Goal: Information Seeking & Learning: Understand process/instructions

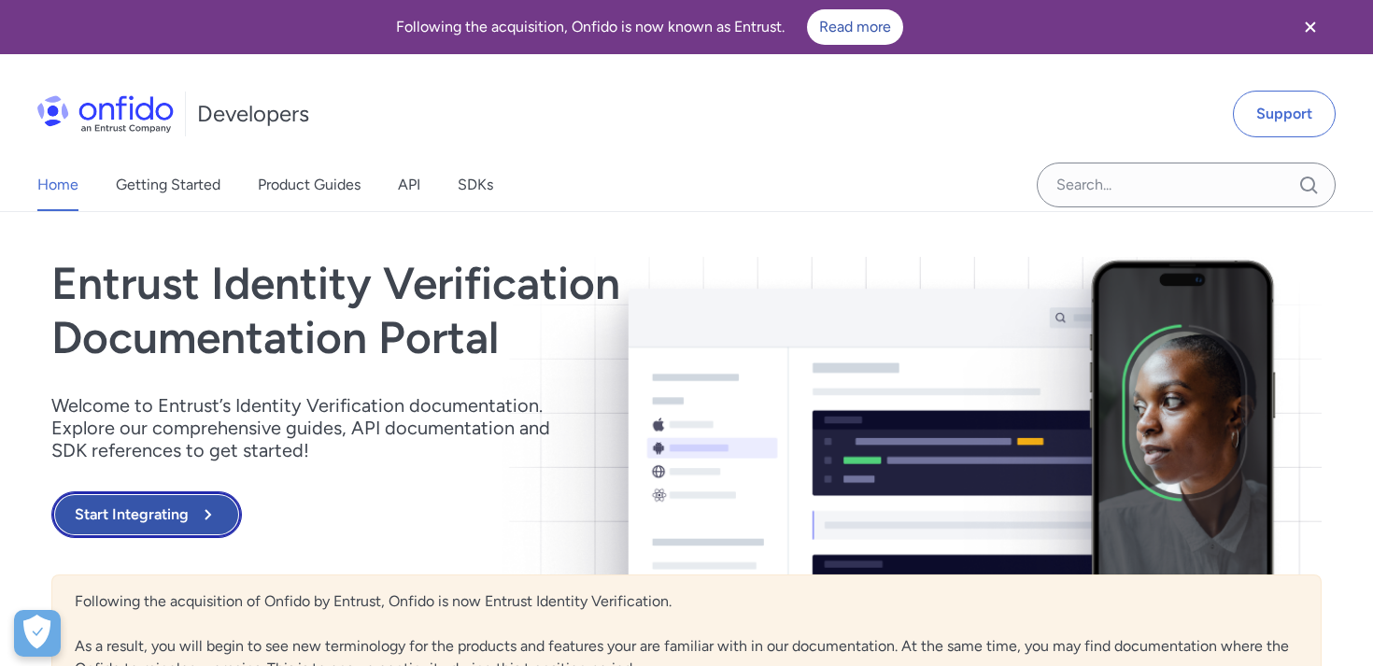
click at [157, 521] on button "Start Integrating" at bounding box center [146, 514] width 191 height 47
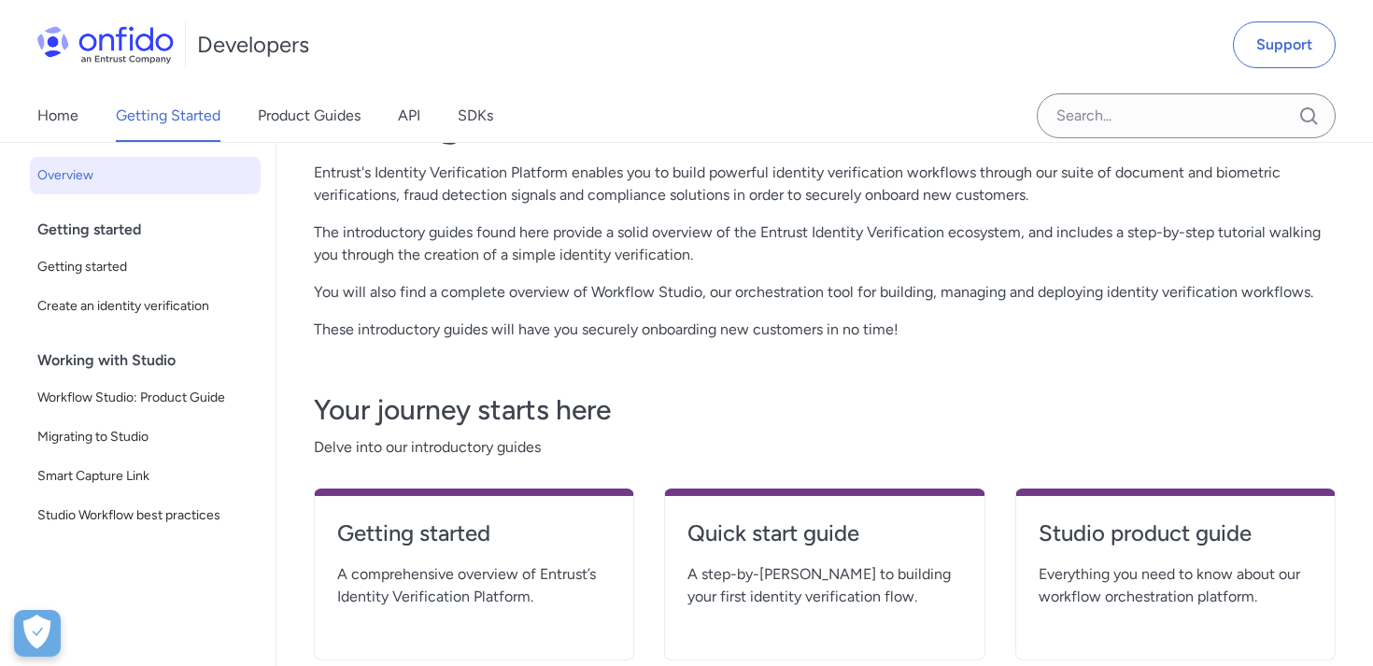
scroll to position [124, 0]
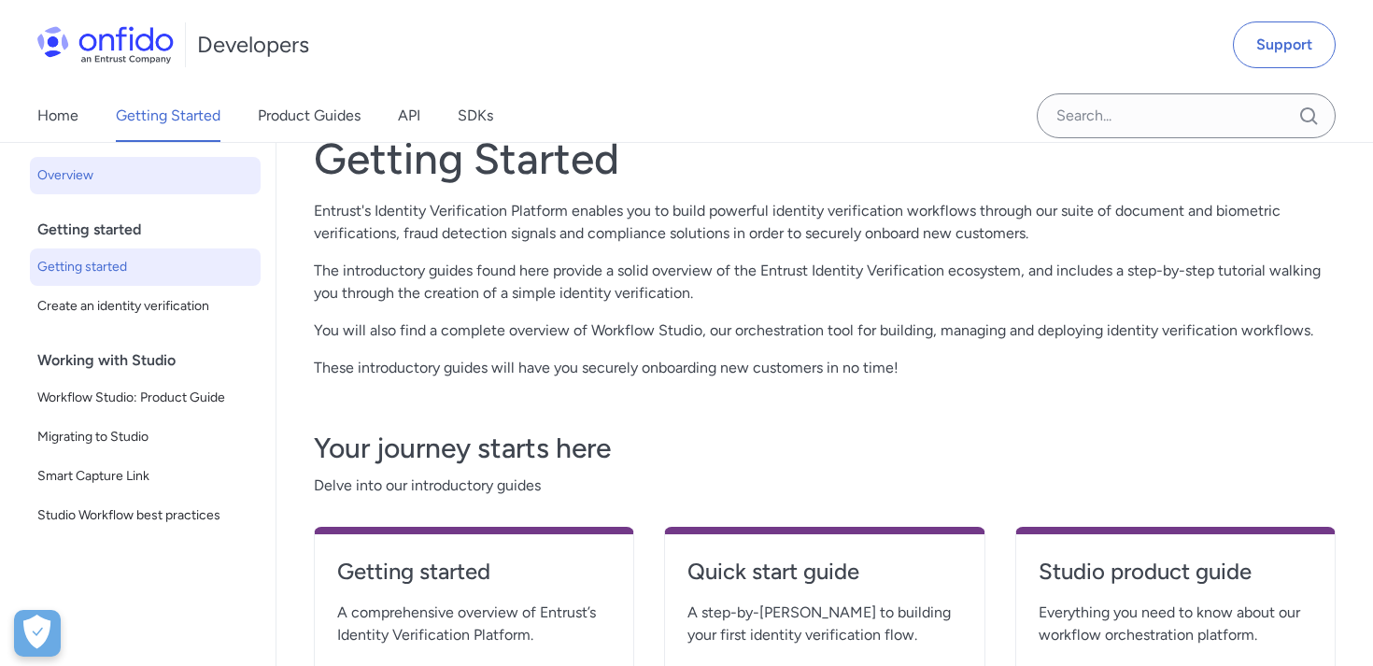
click at [114, 263] on span "Getting started" at bounding box center [145, 267] width 216 height 22
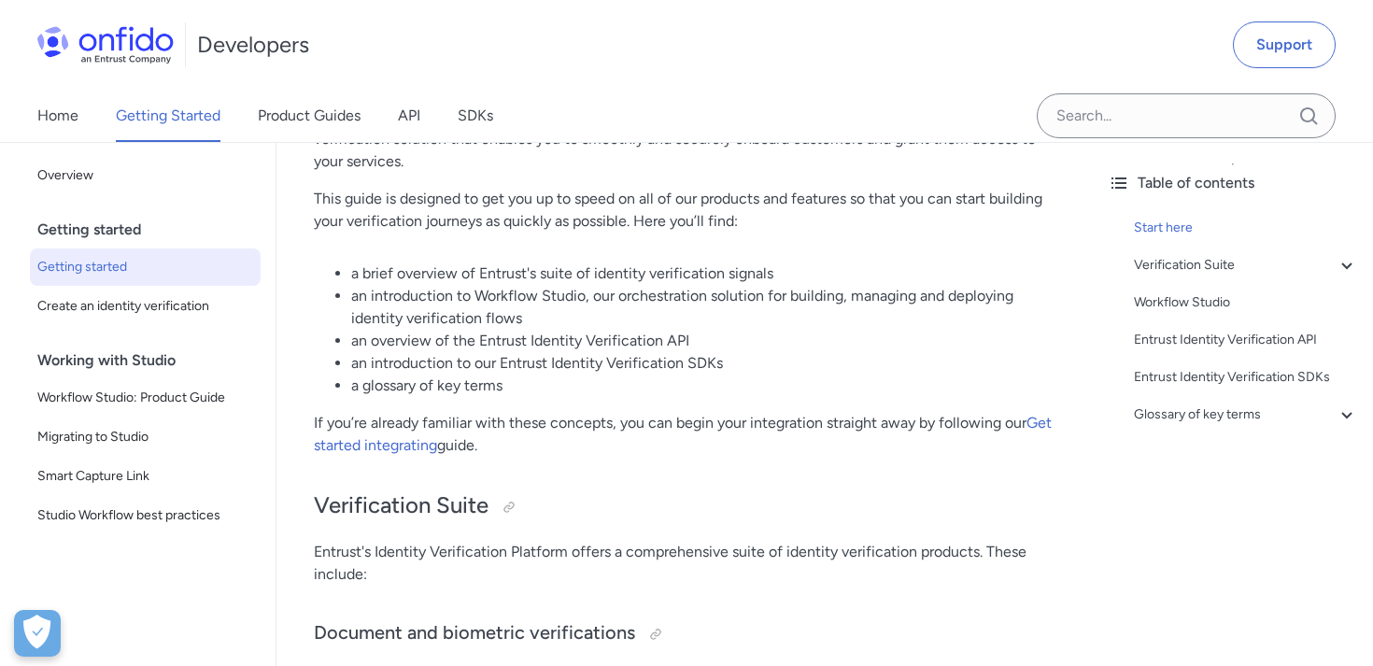
scroll to position [279, 0]
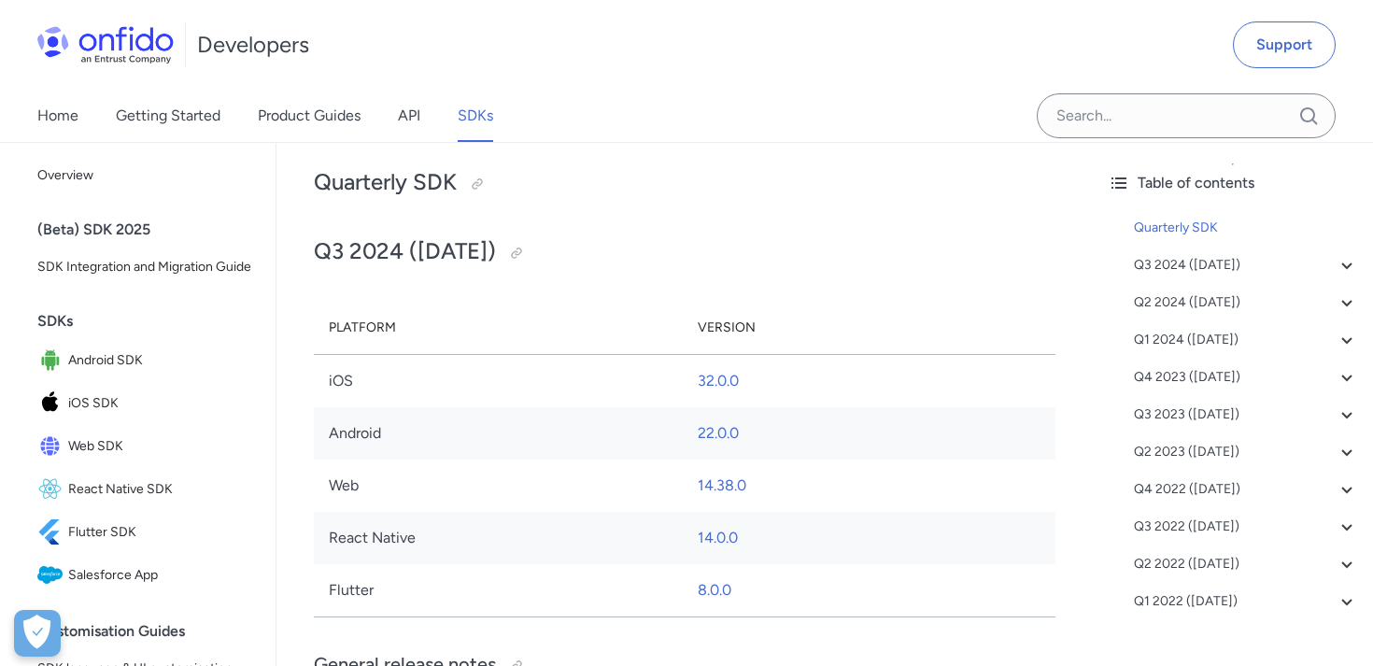
scroll to position [166, 0]
click at [725, 483] on link "14.38.0" at bounding box center [722, 484] width 49 height 18
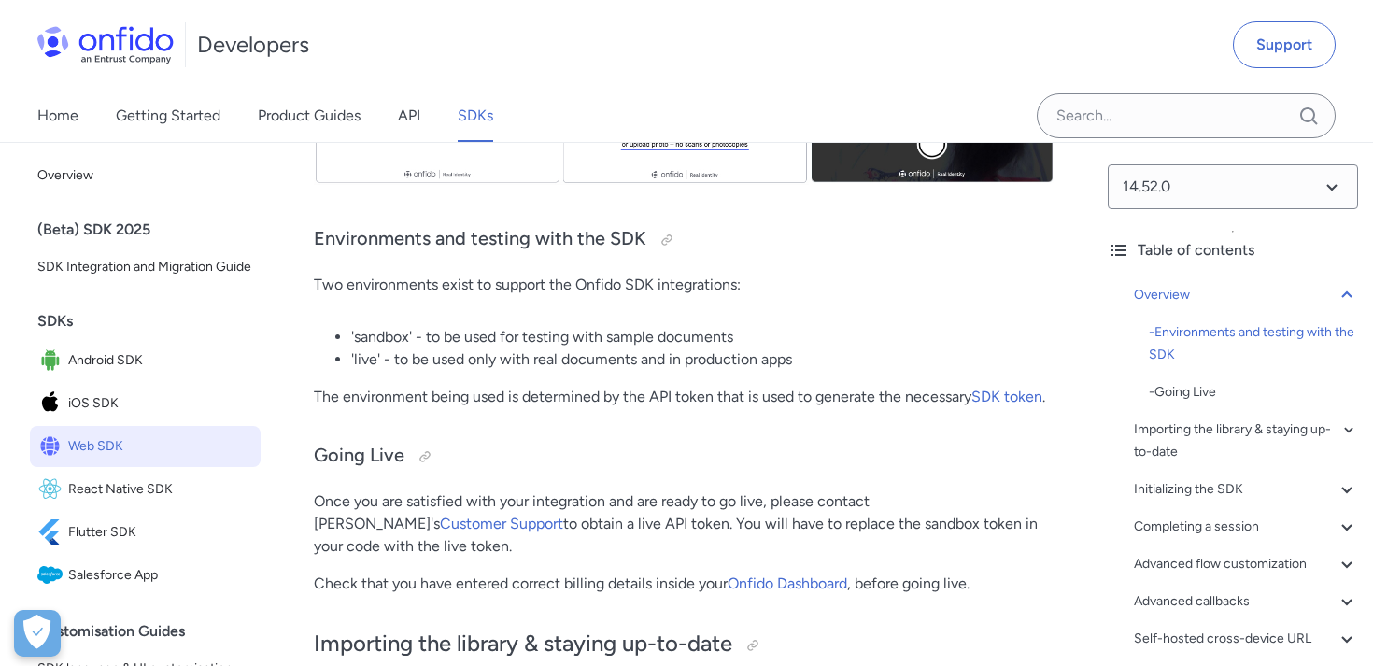
scroll to position [901, 0]
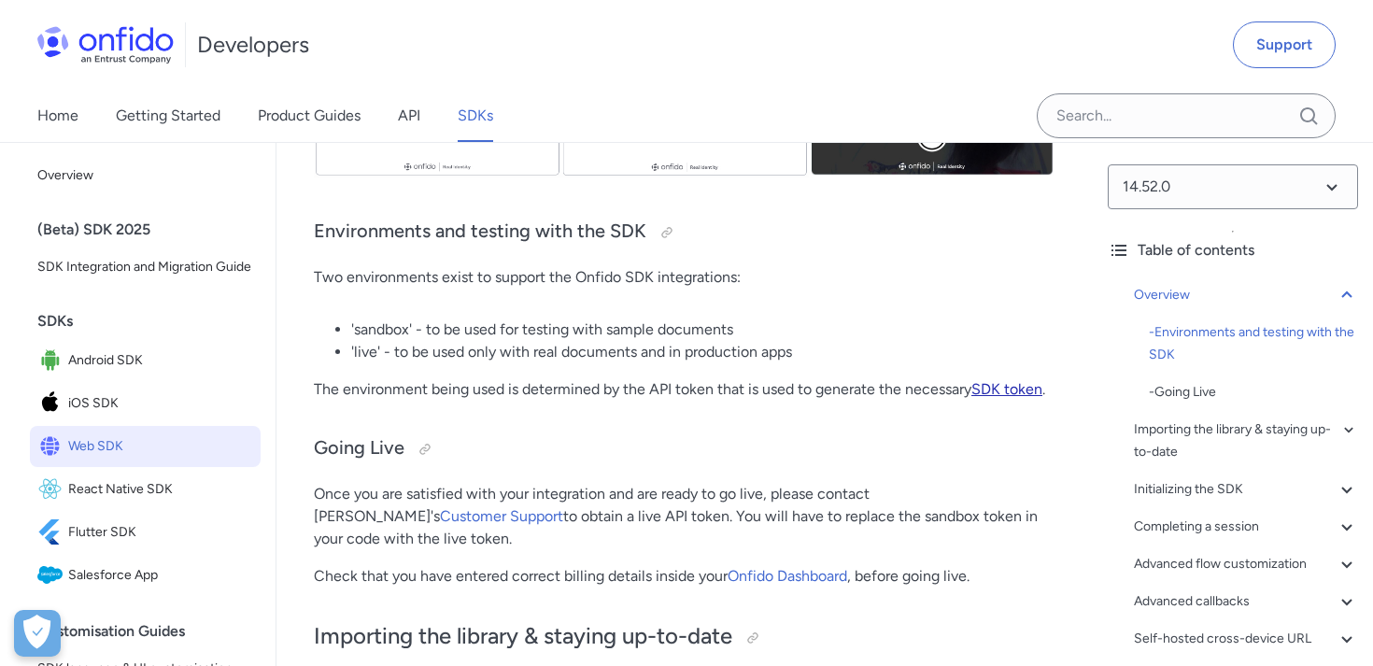
click at [1010, 390] on link "SDK token" at bounding box center [1007, 389] width 71 height 18
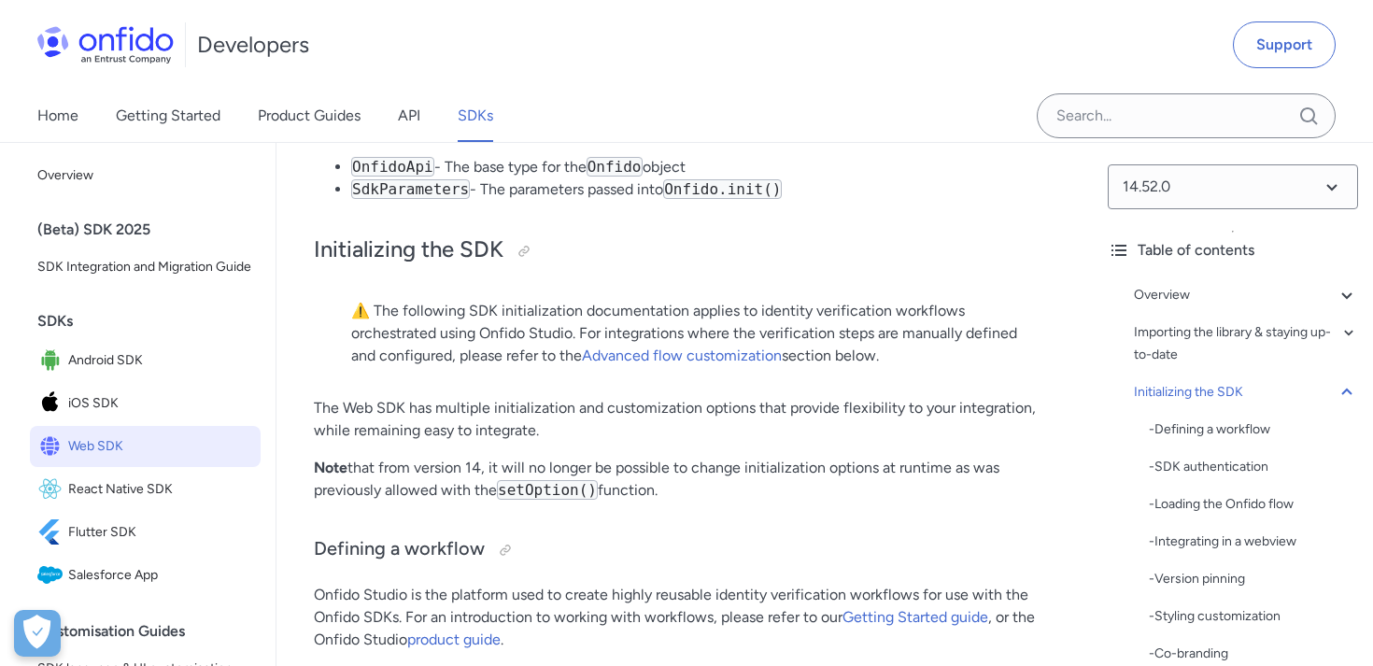
scroll to position [3709, 0]
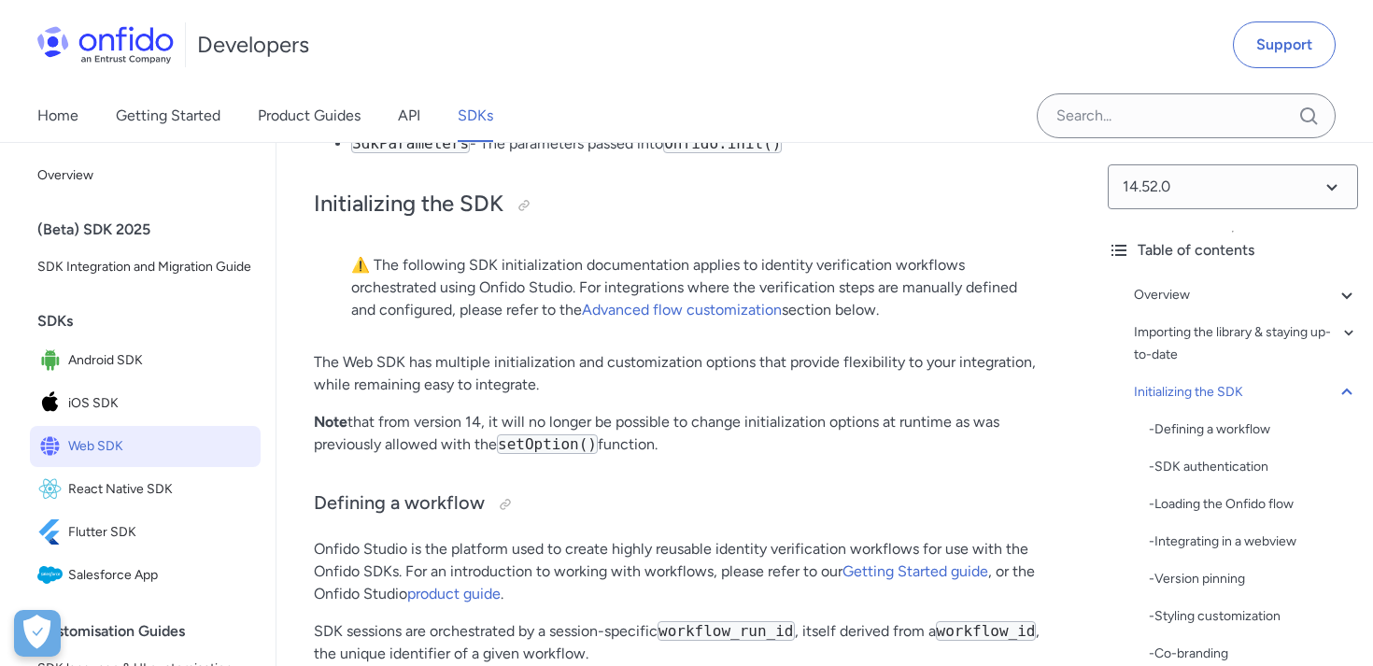
click at [434, 290] on p "⚠️ The following SDK initialization documentation applies to identity verificat…" at bounding box center [684, 287] width 667 height 67
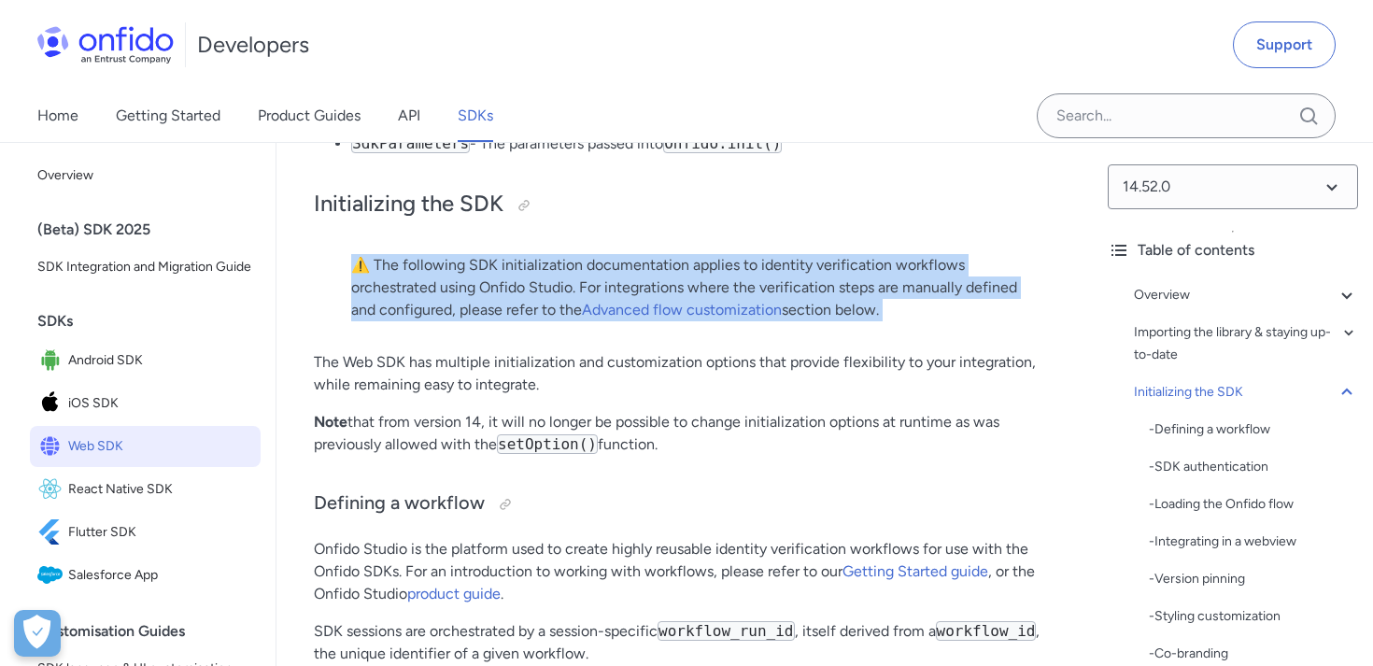
click at [669, 289] on p "⚠️ The following SDK initialization documentation applies to identity verificat…" at bounding box center [684, 287] width 667 height 67
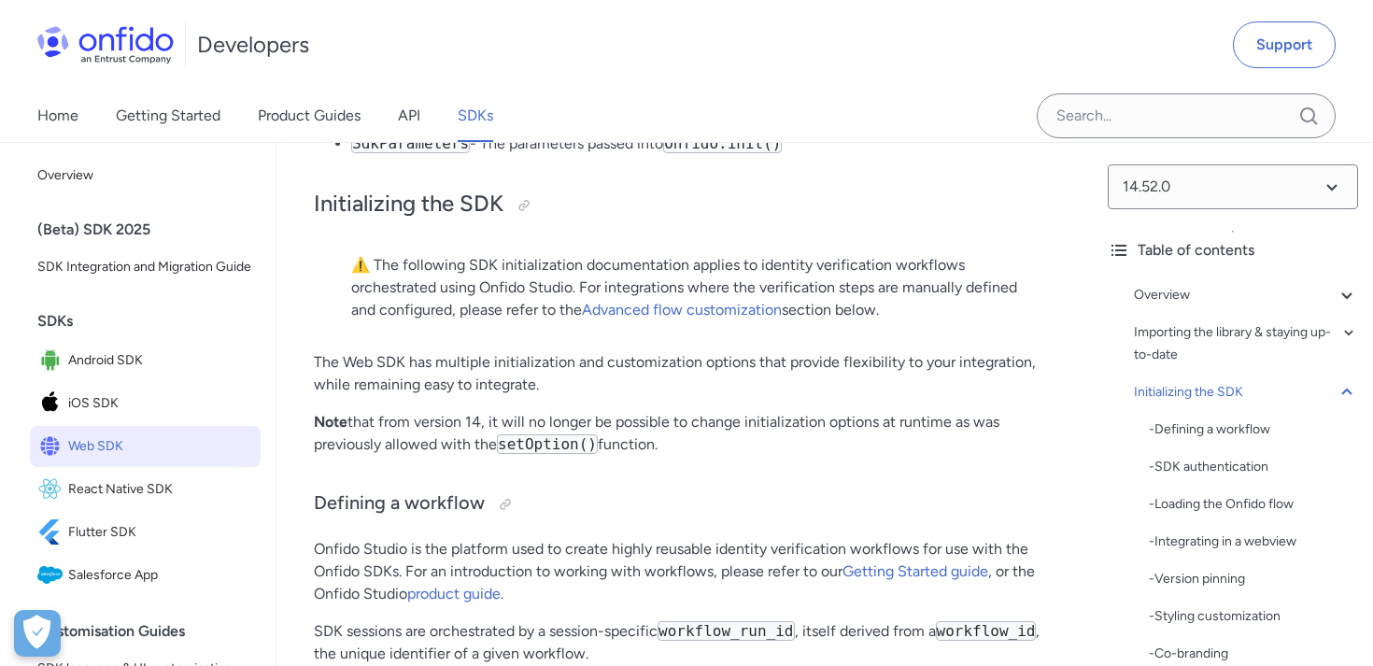
click at [669, 289] on p "⚠️ The following SDK initialization documentation applies to identity verificat…" at bounding box center [684, 287] width 667 height 67
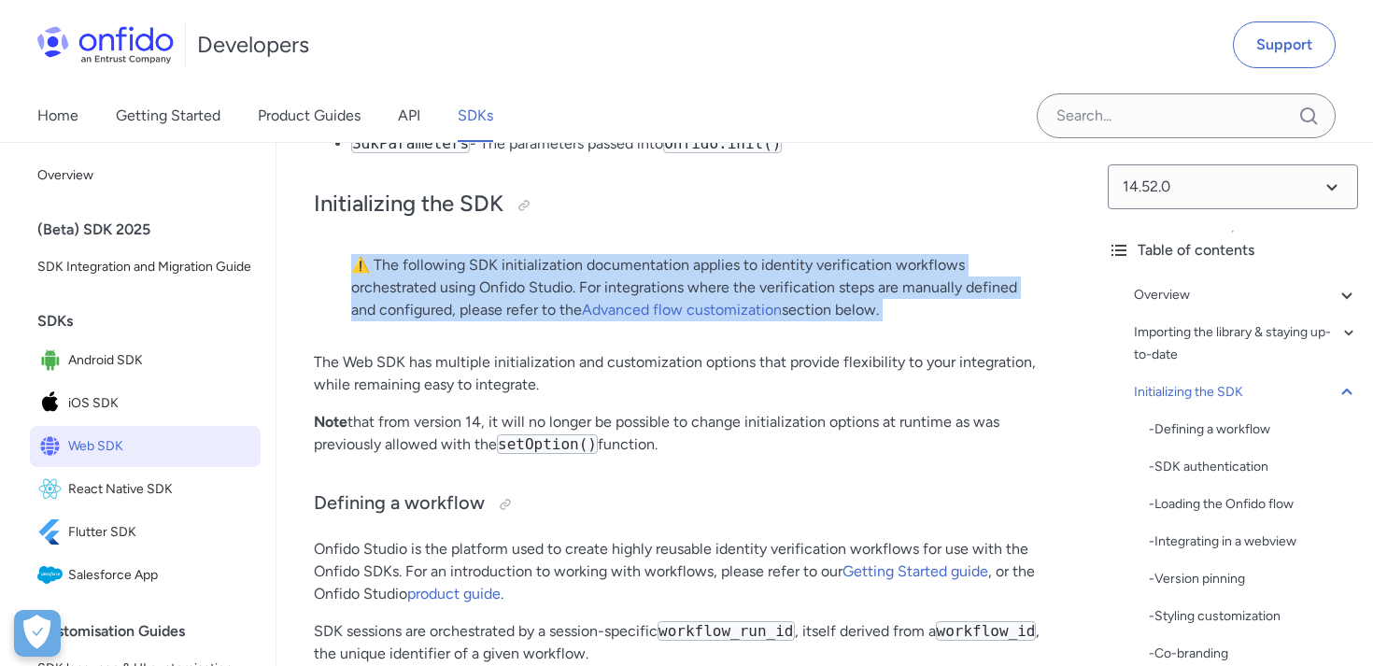
click at [669, 289] on p "⚠️ The following SDK initialization documentation applies to identity verificat…" at bounding box center [684, 287] width 667 height 67
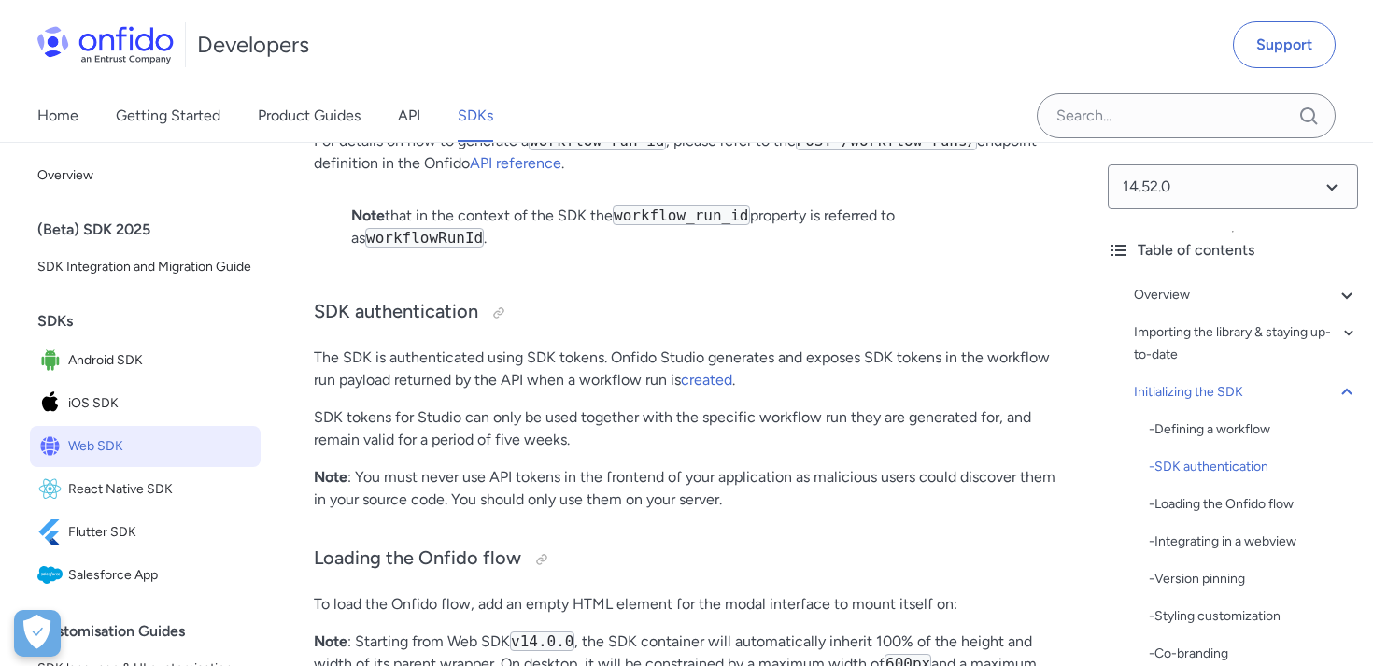
scroll to position [4288, 0]
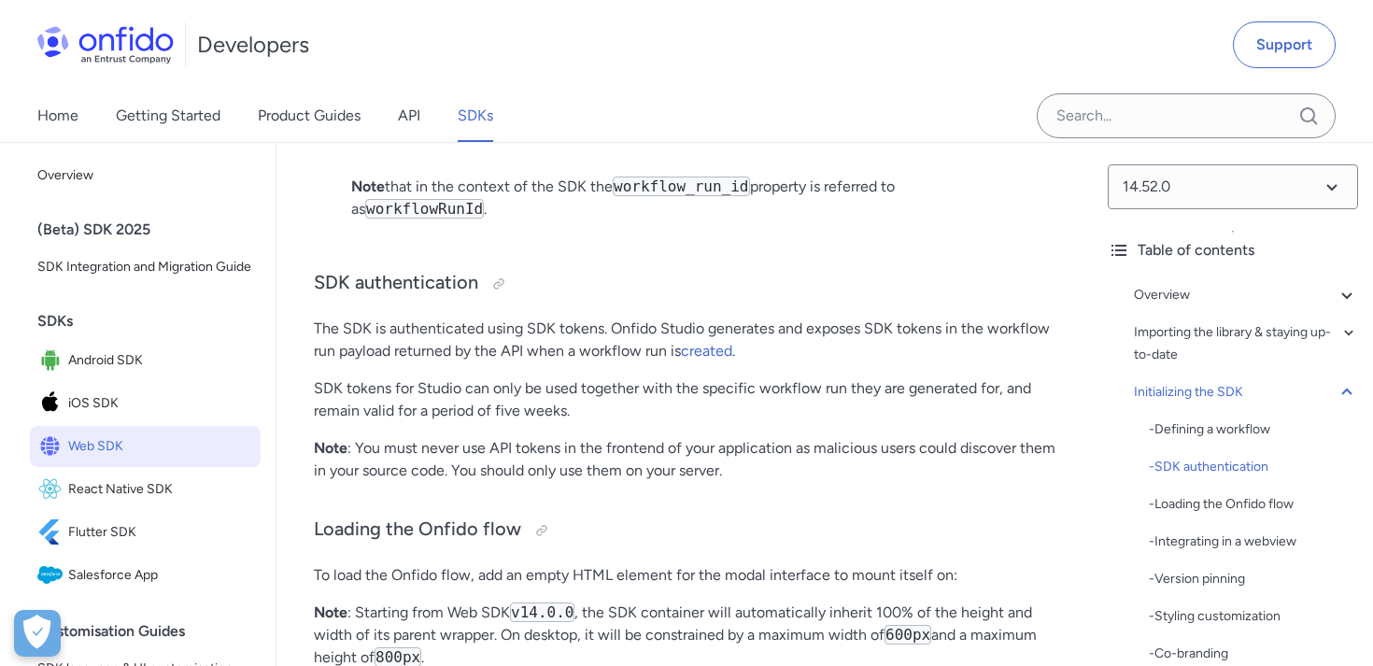
click at [552, 328] on p "The SDK is authenticated using SDK tokens. Onfido Studio generates and exposes …" at bounding box center [685, 340] width 742 height 45
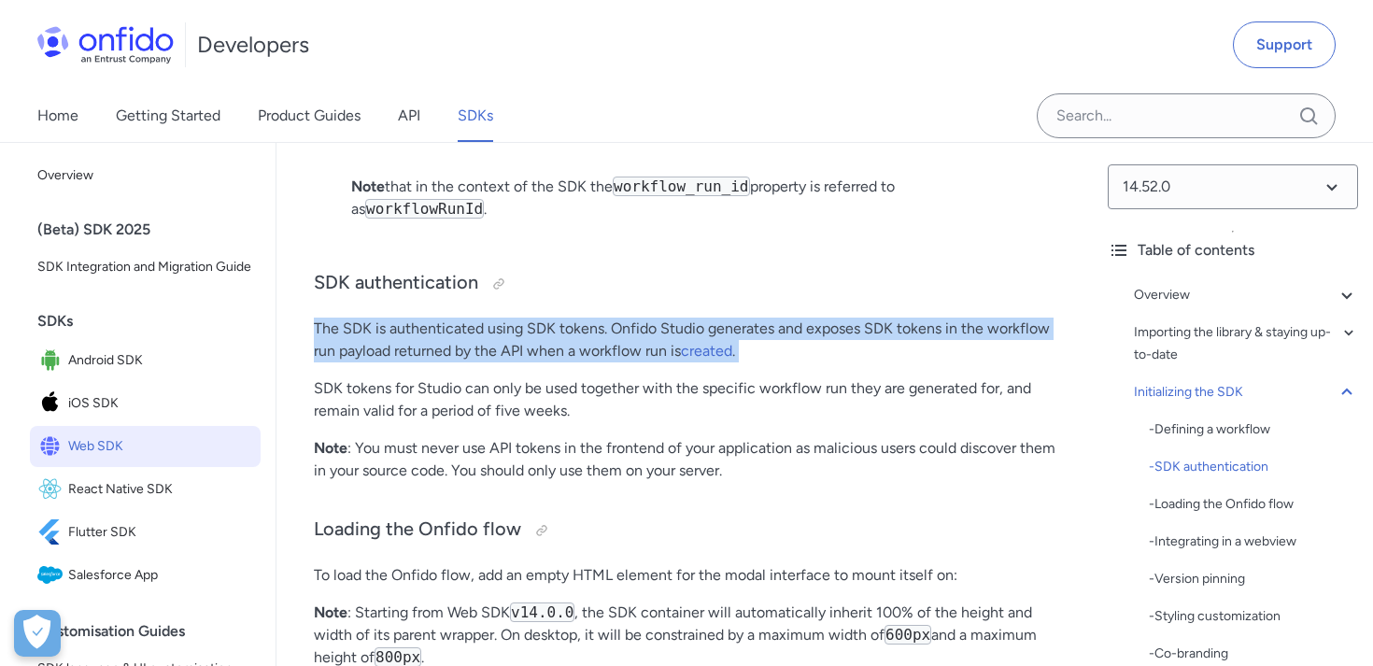
click at [552, 328] on p "The SDK is authenticated using SDK tokens. Onfido Studio generates and exposes …" at bounding box center [685, 340] width 742 height 45
click at [824, 344] on p "The SDK is authenticated using SDK tokens. Onfido Studio generates and exposes …" at bounding box center [685, 340] width 742 height 45
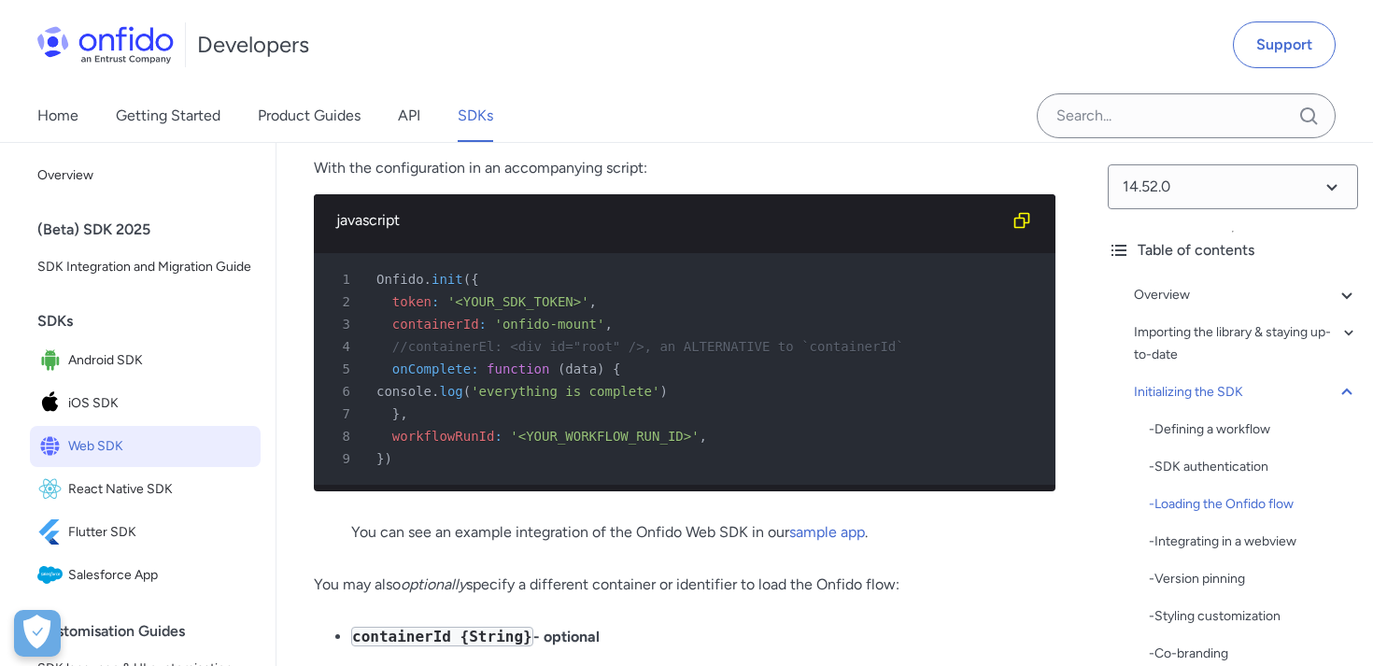
scroll to position [5061, 0]
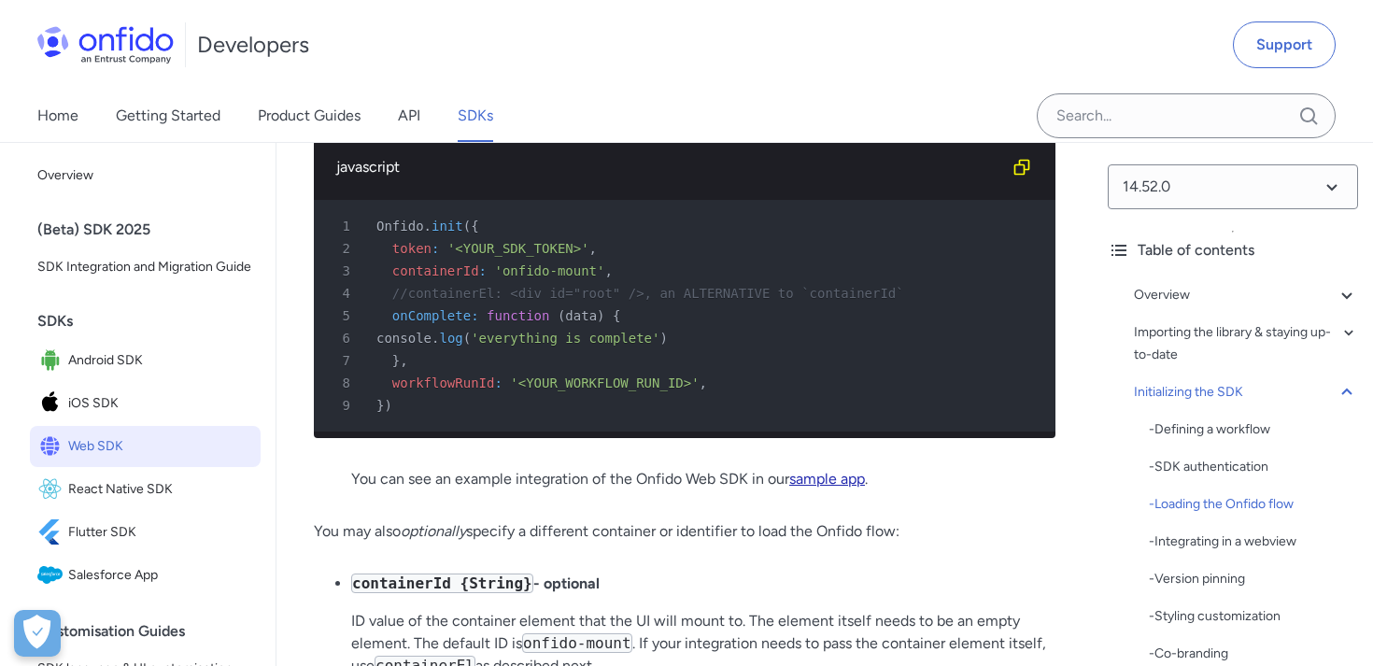
click at [826, 480] on link "sample app" at bounding box center [827, 479] width 76 height 18
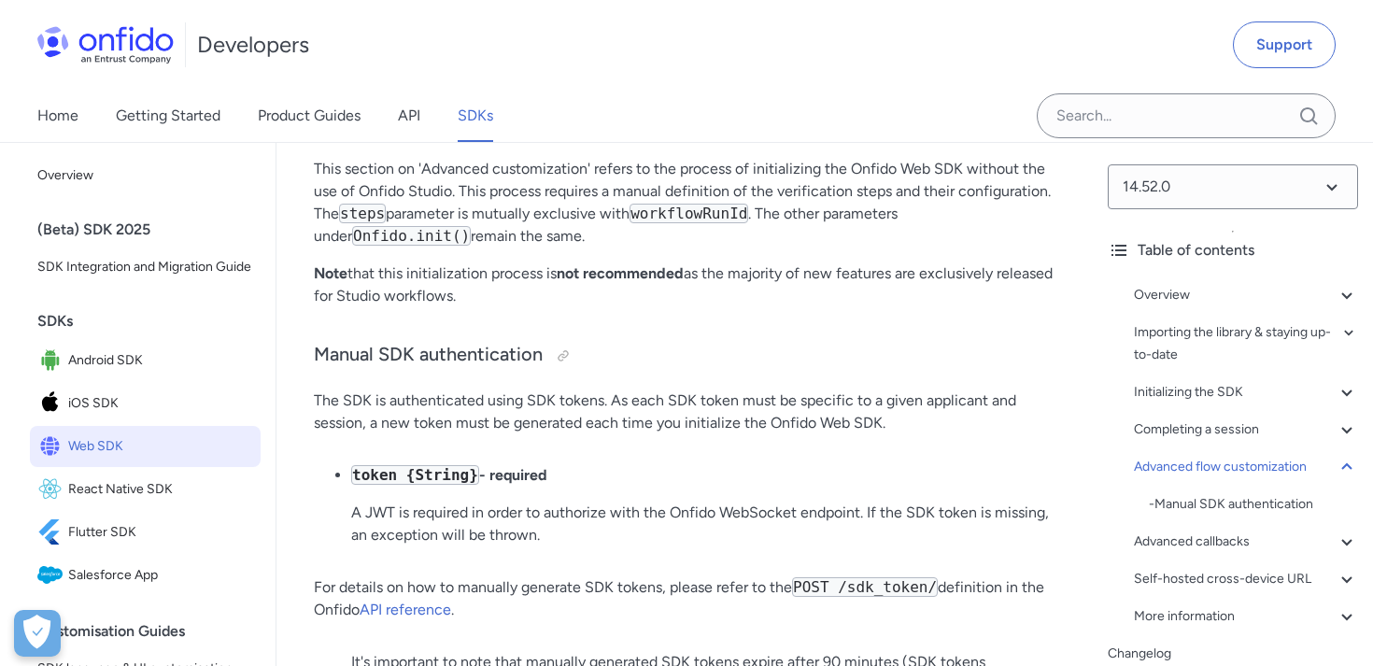
scroll to position [24840, 0]
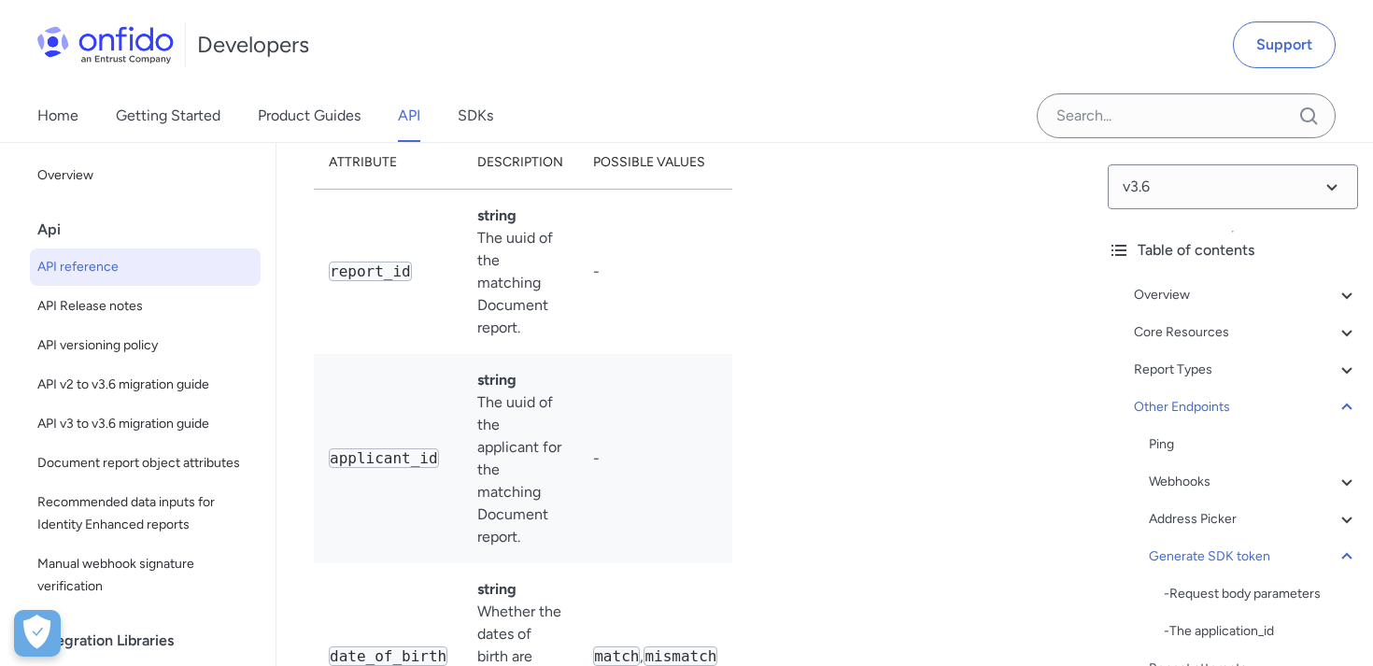
scroll to position [0, 53]
click at [1292, 44] on link "Support" at bounding box center [1284, 44] width 103 height 47
